Goal: Information Seeking & Learning: Learn about a topic

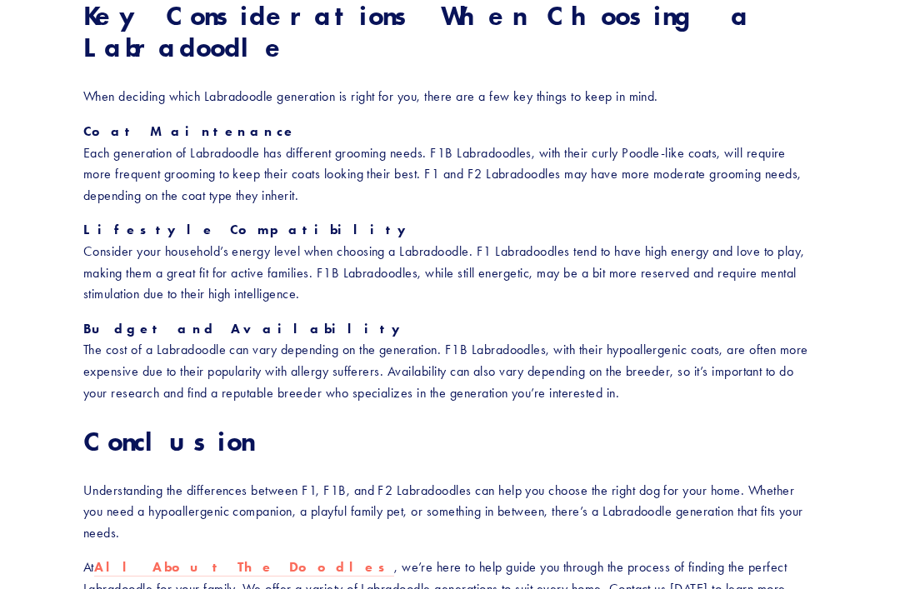
scroll to position [2237, 0]
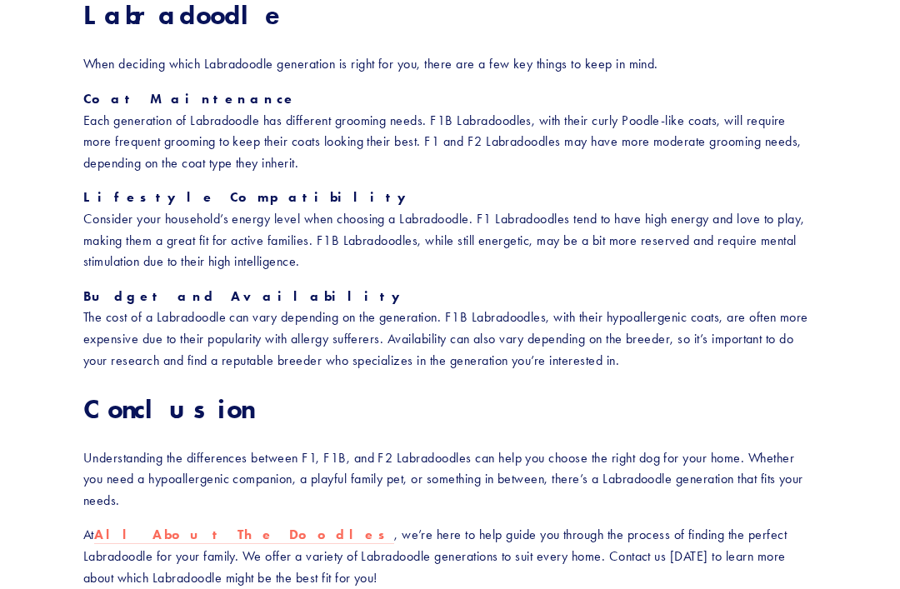
click at [155, 527] on strong "All About The Doodles" at bounding box center [244, 535] width 300 height 16
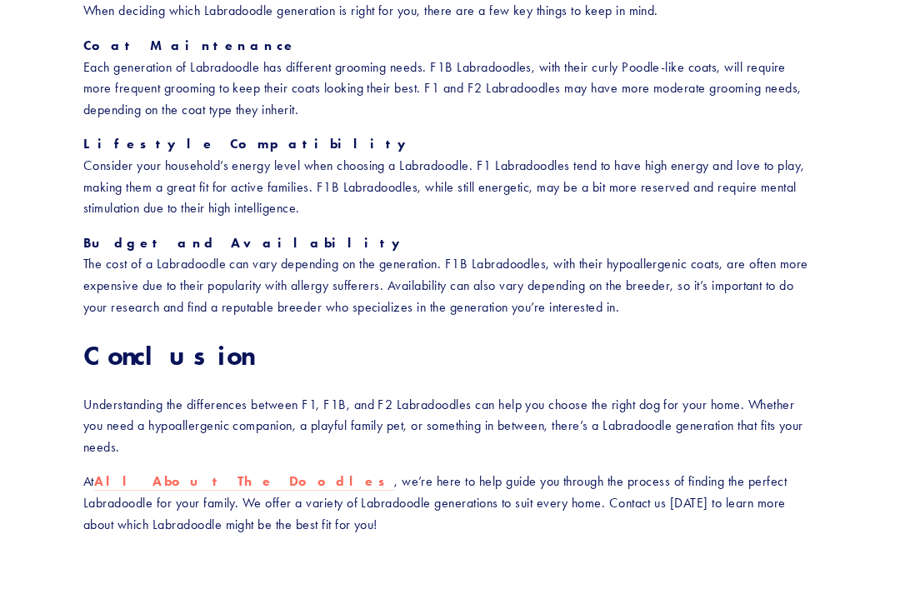
scroll to position [2291, 0]
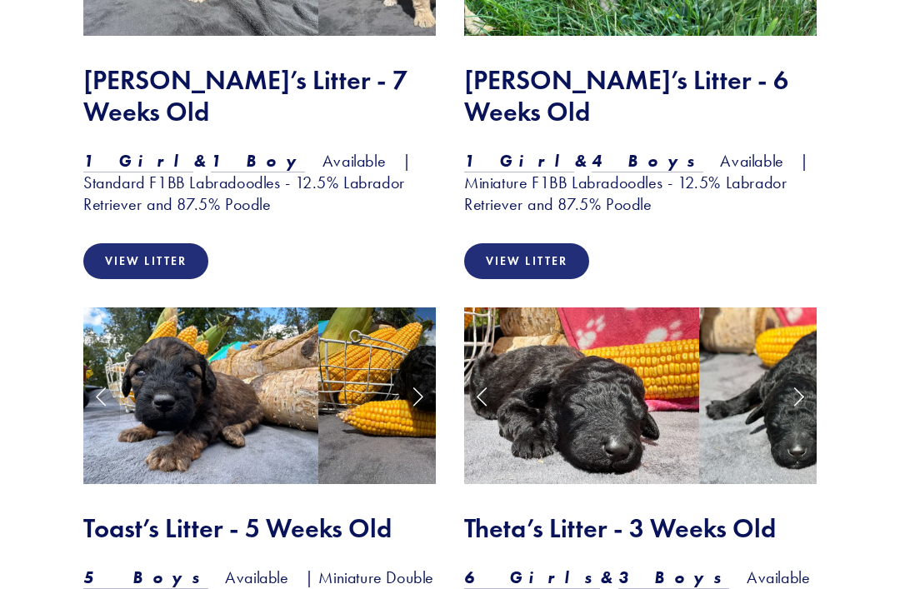
scroll to position [2069, 0]
click at [411, 371] on link "Next Slide" at bounding box center [417, 396] width 37 height 50
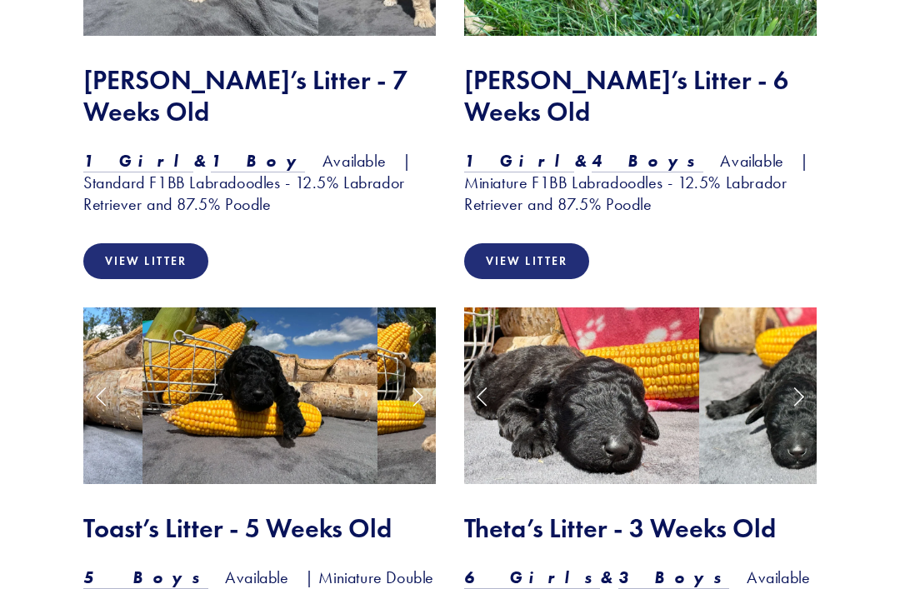
click at [422, 371] on link "Next Slide" at bounding box center [417, 396] width 37 height 50
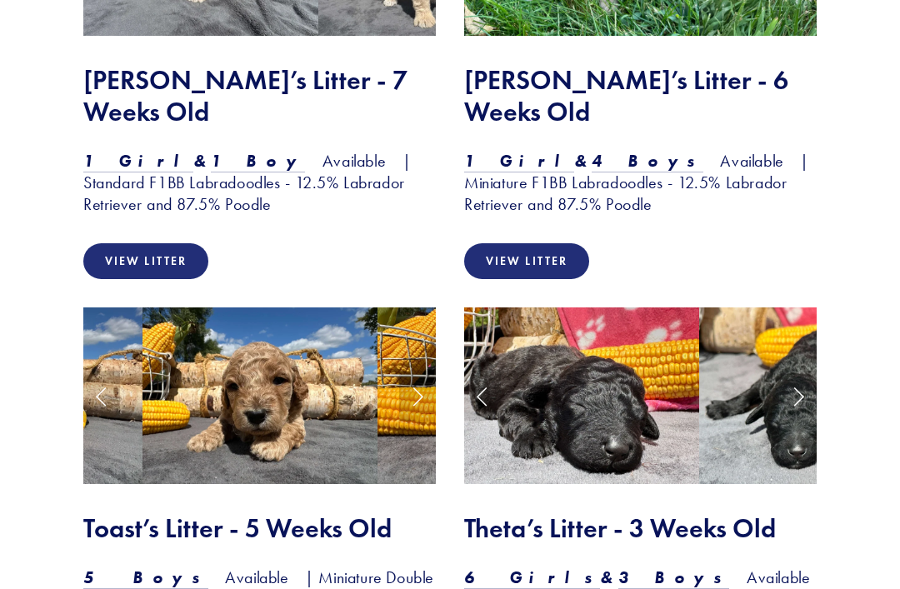
click at [420, 371] on link "Next Slide" at bounding box center [417, 396] width 37 height 50
